Goal: Task Accomplishment & Management: Use online tool/utility

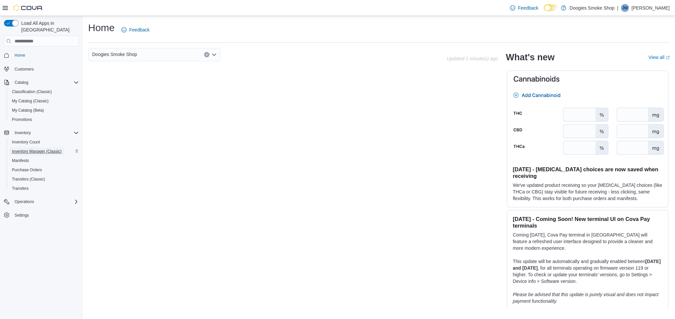
click at [30, 149] on span "Inventory Manager (Classic)" at bounding box center [37, 151] width 50 height 5
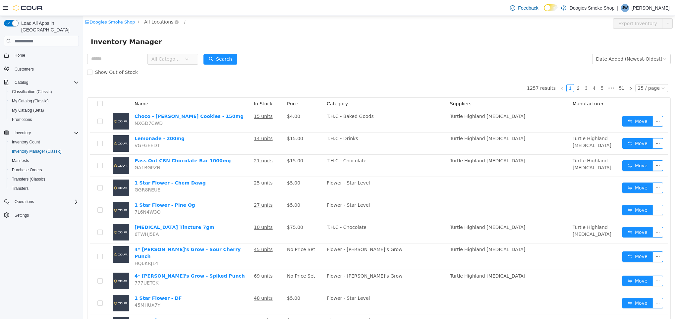
click at [163, 23] on span "All Locations" at bounding box center [158, 21] width 29 height 7
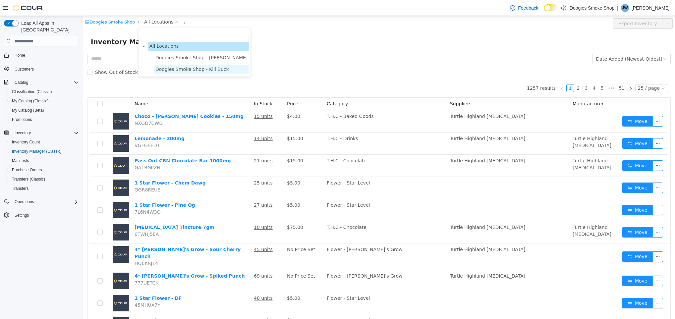
click at [184, 68] on span "Doogies Smoke Shop - Kill Buck" at bounding box center [192, 69] width 74 height 5
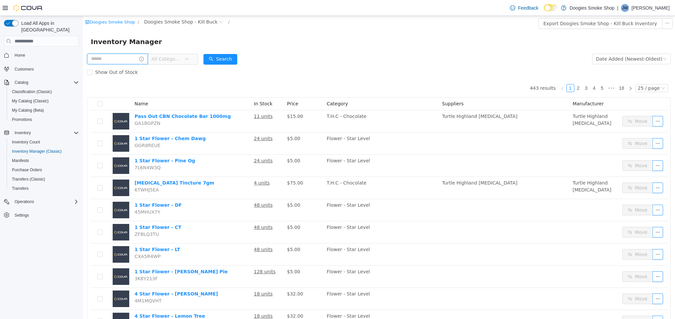
click at [130, 59] on input "text" at bounding box center [117, 59] width 61 height 11
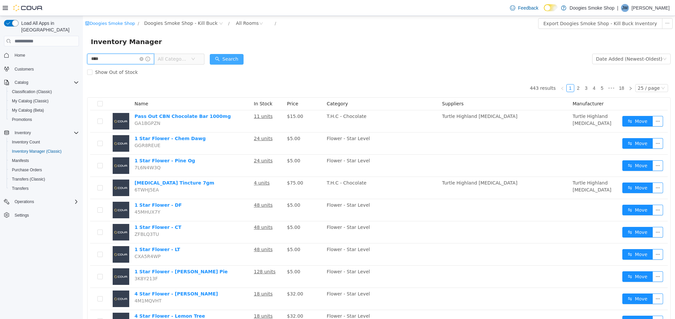
type input "****"
click at [235, 58] on button "Search" at bounding box center [227, 59] width 34 height 11
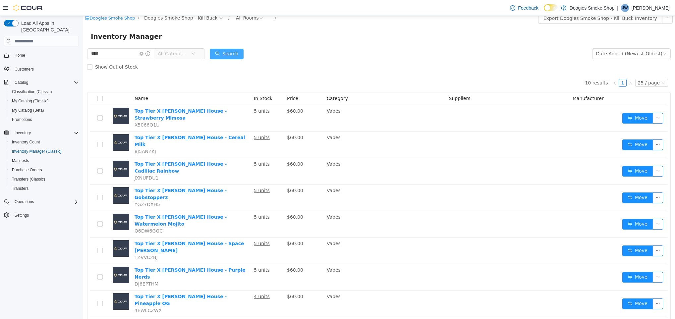
scroll to position [34, 0]
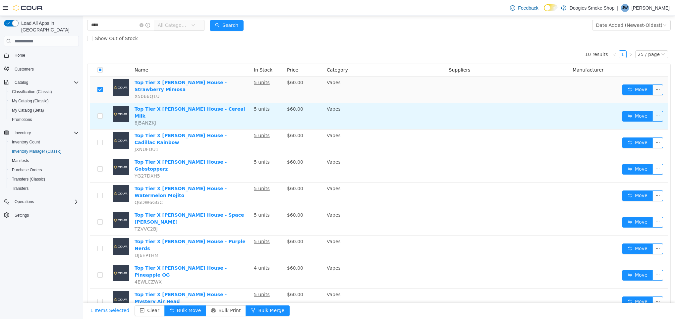
click at [101, 104] on td at bounding box center [100, 116] width 20 height 27
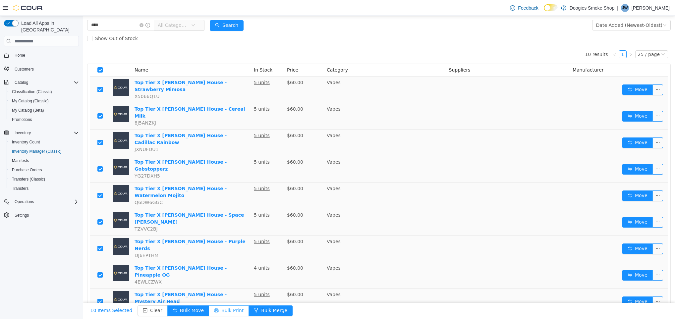
click at [219, 310] on button "Bulk Print" at bounding box center [229, 311] width 40 height 11
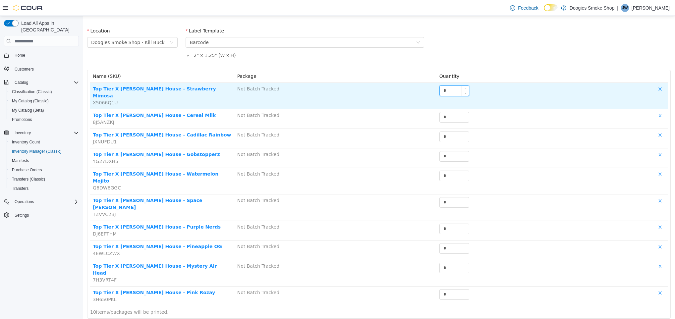
click at [448, 94] on input "*" at bounding box center [454, 91] width 29 height 10
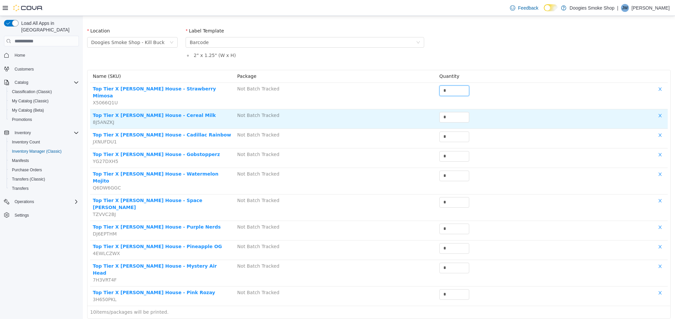
type input "*"
click at [456, 109] on td "*" at bounding box center [480, 119] width 87 height 20
click at [454, 112] on input "*" at bounding box center [454, 117] width 29 height 10
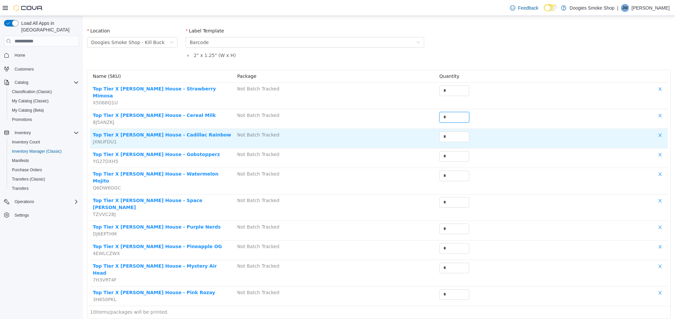
type input "*"
click at [448, 137] on div "*" at bounding box center [480, 138] width 81 height 13
click at [451, 132] on input "*" at bounding box center [454, 137] width 29 height 10
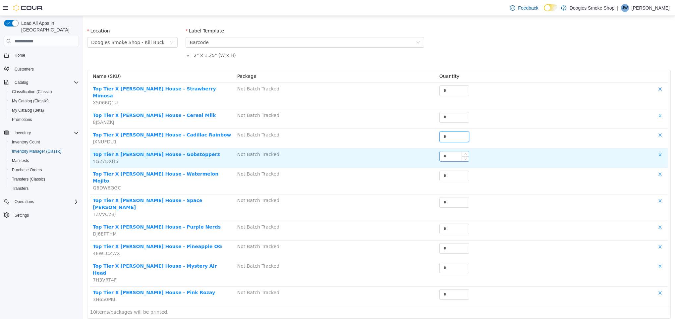
type input "*"
click at [449, 152] on input "*" at bounding box center [454, 157] width 29 height 10
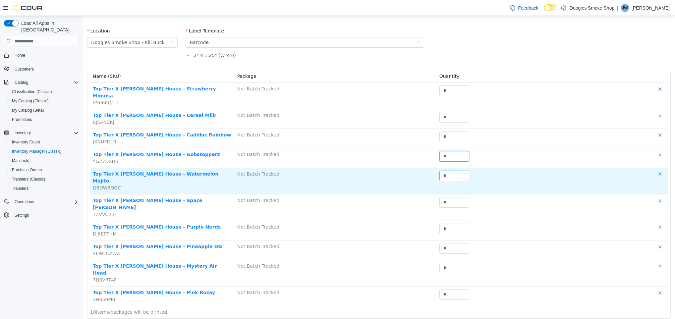
type input "*"
click at [445, 171] on input "*" at bounding box center [454, 176] width 29 height 10
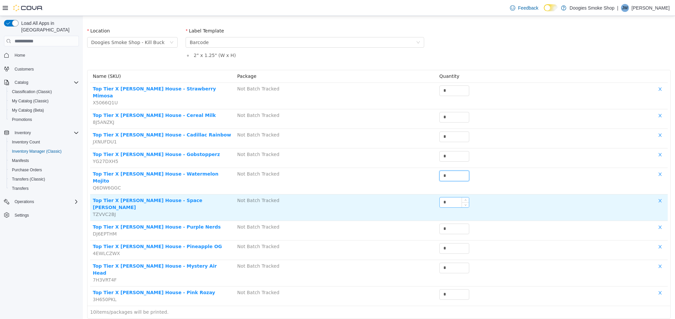
type input "*"
click at [443, 198] on input "*" at bounding box center [454, 203] width 29 height 10
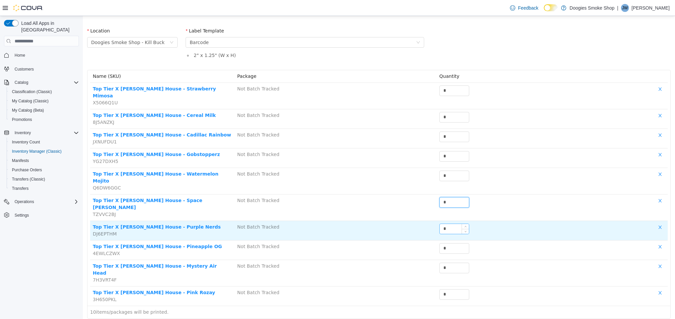
type input "*"
click at [447, 224] on input "*" at bounding box center [454, 229] width 29 height 10
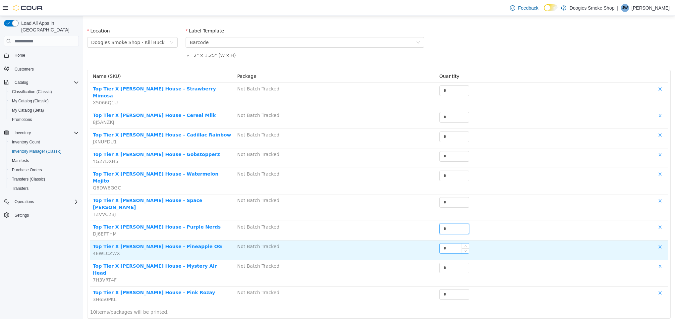
type input "*"
click at [445, 244] on div "*" at bounding box center [454, 249] width 29 height 10
click at [445, 244] on input "*" at bounding box center [454, 249] width 29 height 10
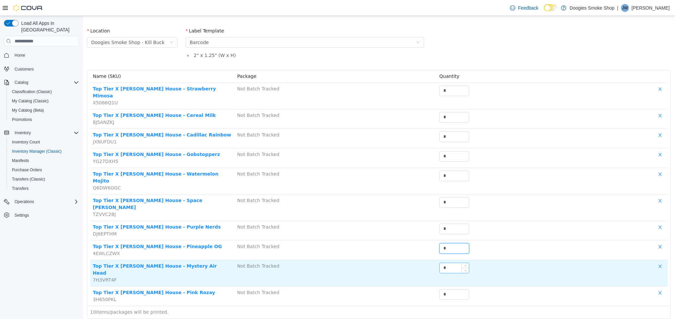
type input "*"
click at [448, 263] on input "*" at bounding box center [454, 268] width 29 height 10
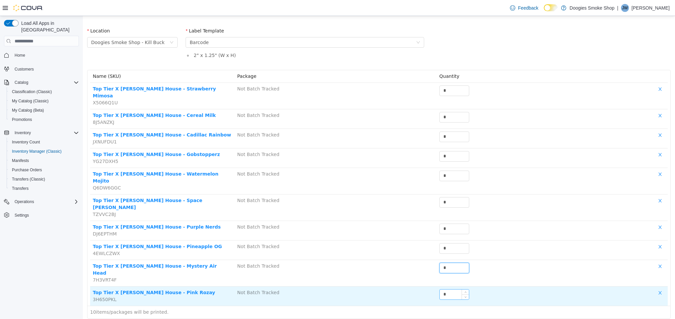
type input "*"
click at [448, 290] on input "*" at bounding box center [454, 295] width 29 height 10
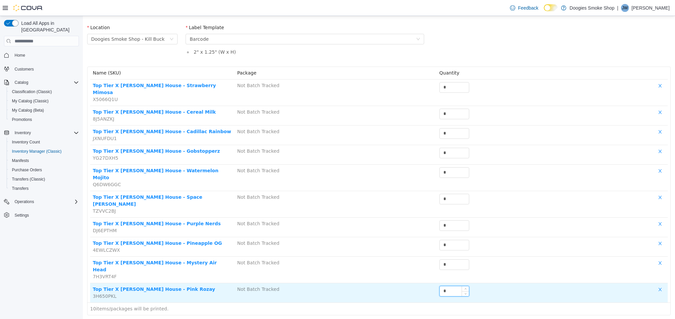
scroll to position [38, 0]
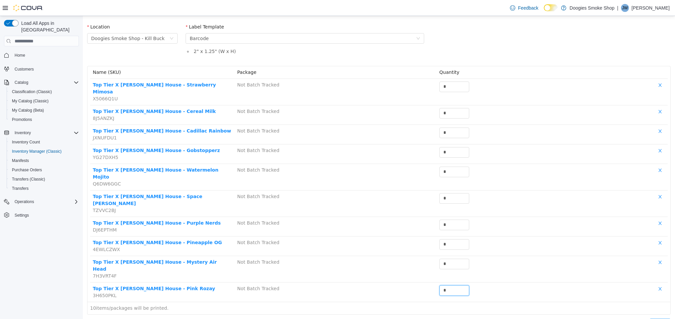
type input "*"
click at [658, 319] on button "Print" at bounding box center [660, 324] width 21 height 11
click at [651, 319] on button "Print" at bounding box center [660, 324] width 21 height 11
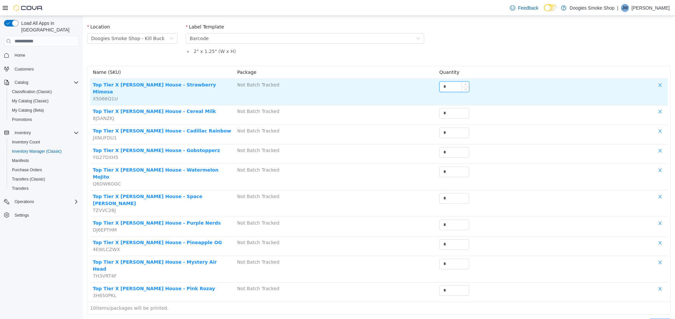
click at [443, 86] on input "*" at bounding box center [454, 87] width 29 height 10
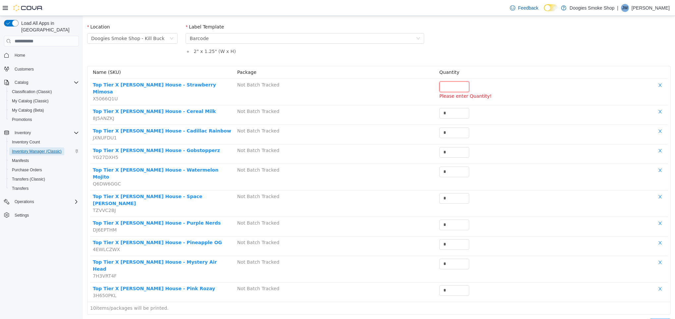
click at [37, 149] on span "Inventory Manager (Classic)" at bounding box center [37, 151] width 50 height 5
click at [35, 149] on span "Inventory Manager (Classic)" at bounding box center [37, 151] width 50 height 5
click at [7, 9] on icon at bounding box center [5, 8] width 5 height 4
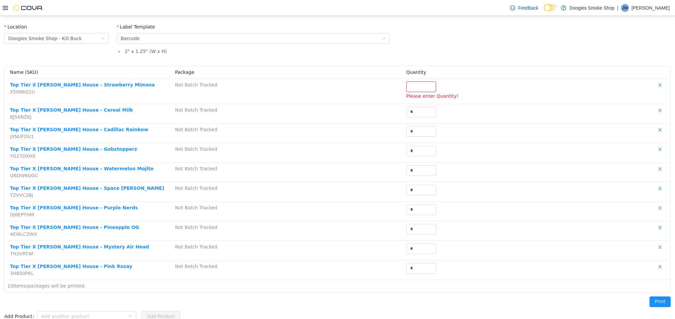
click at [4, 5] on div at bounding box center [23, 8] width 40 height 7
click at [4, 10] on div at bounding box center [23, 8] width 40 height 7
click at [5, 8] on icon at bounding box center [5, 8] width 5 height 4
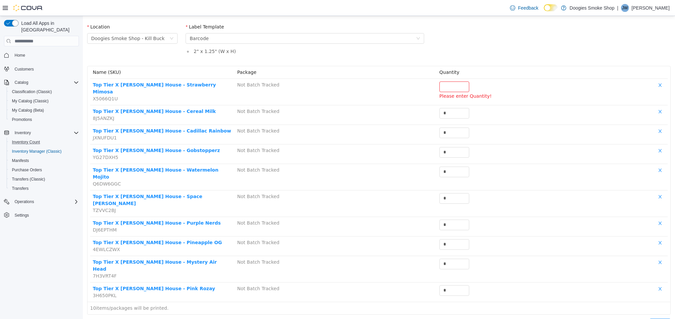
click at [25, 138] on button "Inventory Count" at bounding box center [44, 142] width 75 height 9
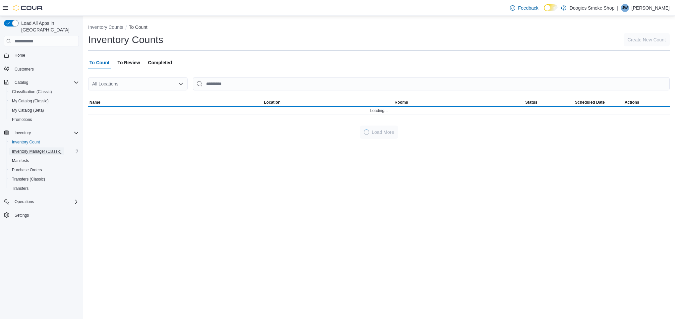
click at [29, 149] on span "Inventory Manager (Classic)" at bounding box center [37, 151] width 50 height 5
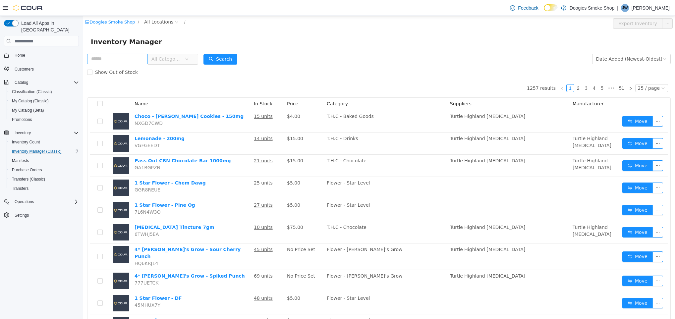
click at [127, 55] on input "text" at bounding box center [117, 59] width 61 height 11
click at [229, 60] on button "Search" at bounding box center [221, 59] width 34 height 11
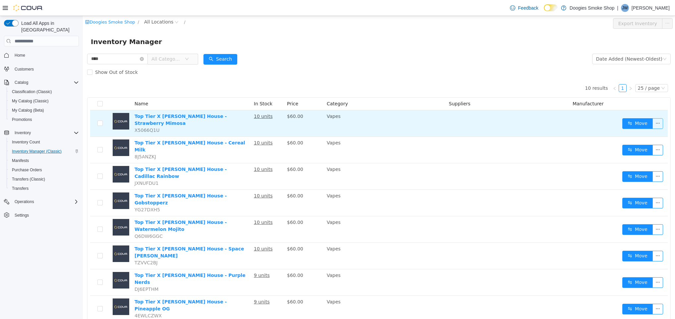
click at [653, 118] on button "button" at bounding box center [658, 123] width 11 height 11
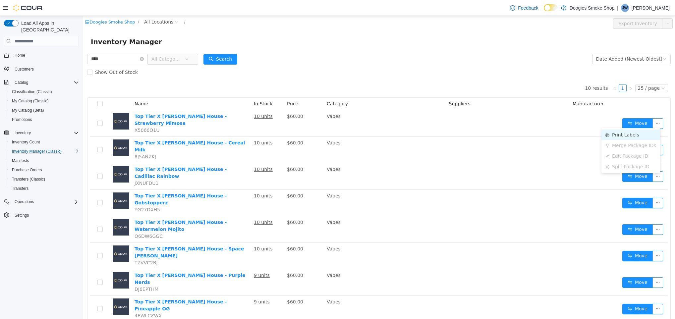
click at [637, 138] on li "Print Labels" at bounding box center [631, 135] width 59 height 11
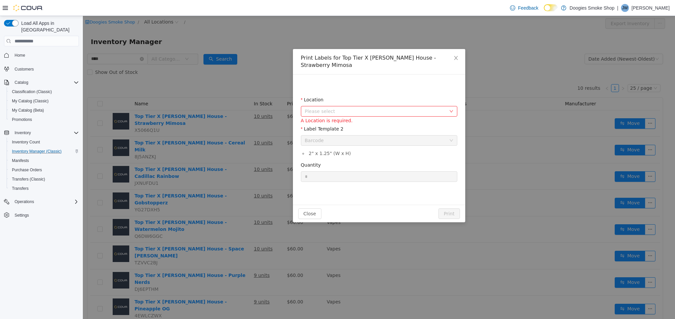
click at [370, 136] on div "Please select a label template Barcode" at bounding box center [377, 141] width 144 height 10
click at [365, 98] on div "Location" at bounding box center [379, 101] width 156 height 10
click at [364, 108] on span "Please select" at bounding box center [375, 111] width 141 height 7
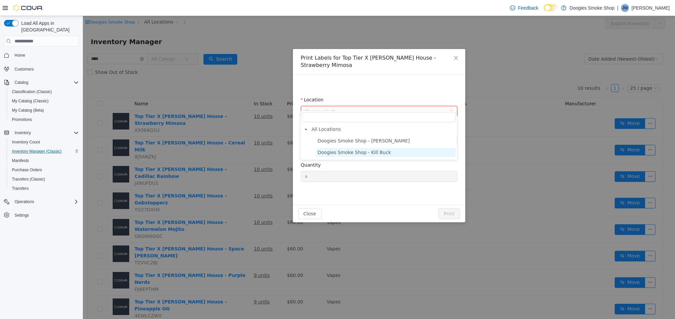
click at [366, 152] on span "Doogies Smoke Shop - Kill Buck" at bounding box center [355, 152] width 74 height 5
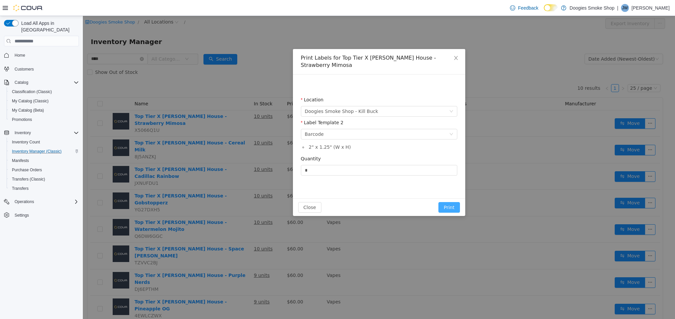
click at [450, 202] on button "Print" at bounding box center [449, 207] width 21 height 11
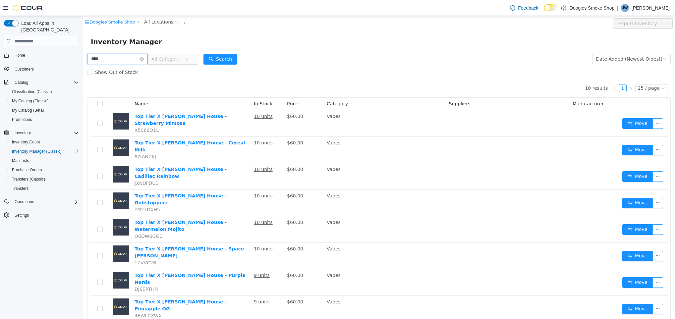
drag, startPoint x: 114, startPoint y: 53, endPoint x: 36, endPoint y: 32, distance: 81.1
click at [83, 32] on html "Doogies Smoke Shop / All Locations / Export Inventory Inventory Manager **** Al…" at bounding box center [379, 167] width 592 height 303
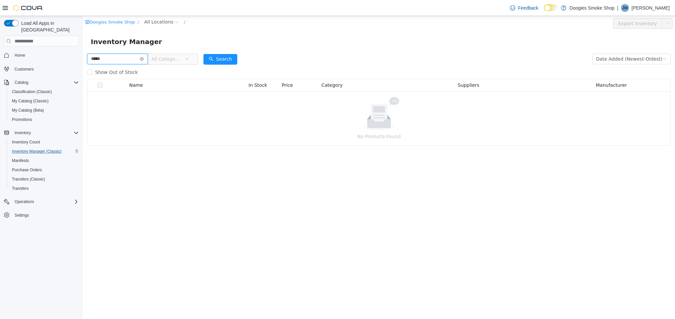
click at [119, 62] on input "*****" at bounding box center [117, 59] width 61 height 11
click at [225, 61] on button "Search" at bounding box center [221, 59] width 34 height 11
click at [104, 71] on span "Show Out of Stock" at bounding box center [116, 72] width 48 height 5
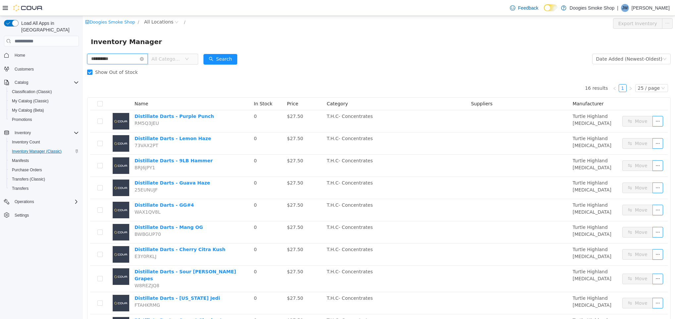
click at [133, 61] on input "**********" at bounding box center [117, 59] width 61 height 11
type input "*"
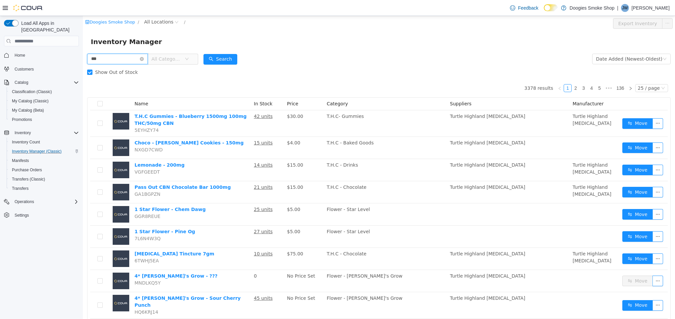
type input "***"
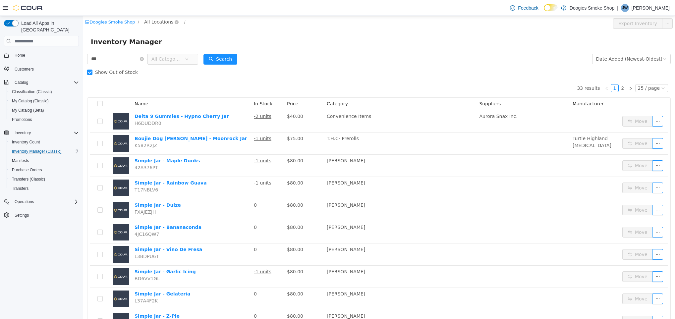
click at [156, 20] on span "All Locations" at bounding box center [158, 21] width 29 height 7
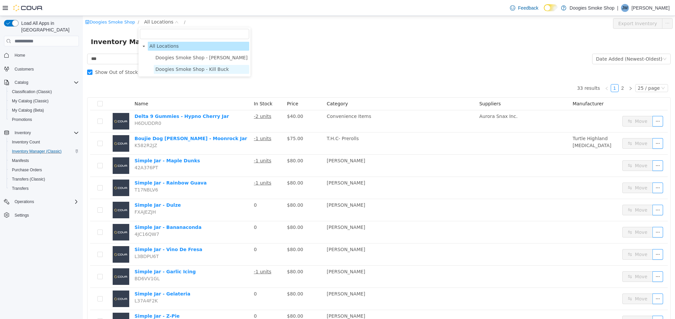
click at [204, 69] on span "Doogies Smoke Shop - Kill Buck" at bounding box center [192, 69] width 74 height 5
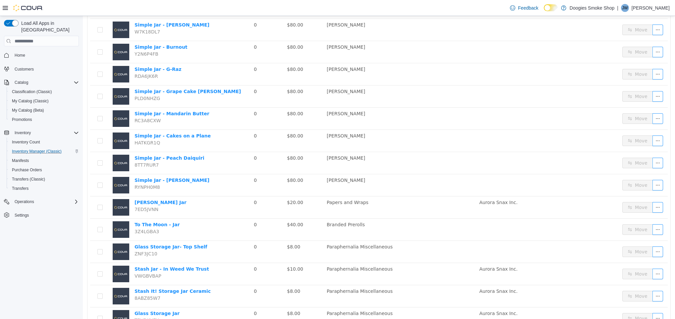
scroll to position [369, 0]
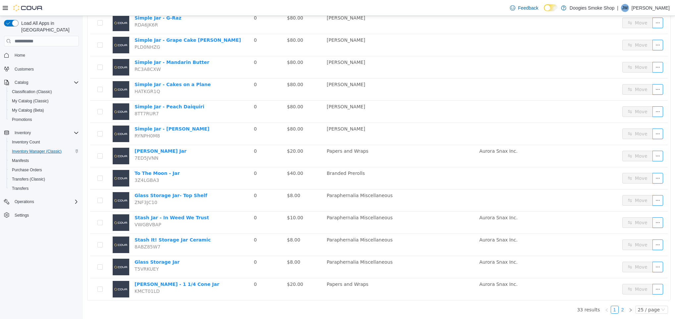
click at [619, 310] on link "2" at bounding box center [622, 309] width 7 height 7
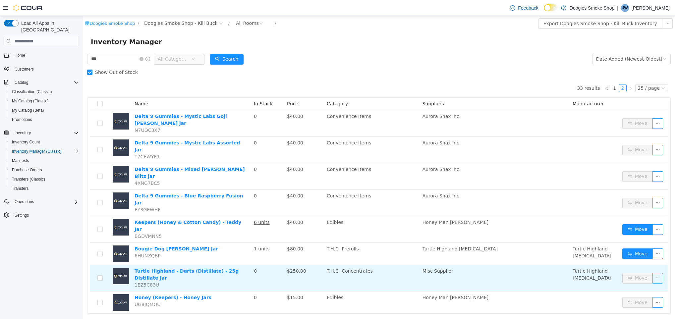
click at [654, 273] on button "button" at bounding box center [658, 278] width 11 height 11
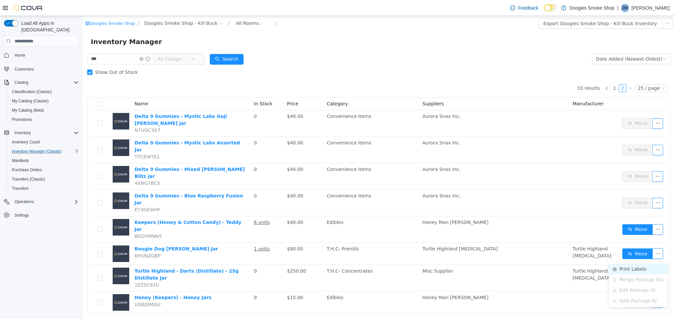
click at [620, 270] on li "Print Labels" at bounding box center [638, 269] width 59 height 11
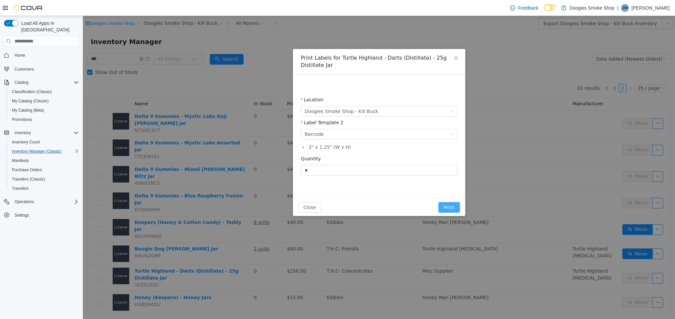
click at [455, 207] on button "Print" at bounding box center [449, 207] width 21 height 11
